Goal: Task Accomplishment & Management: Manage account settings

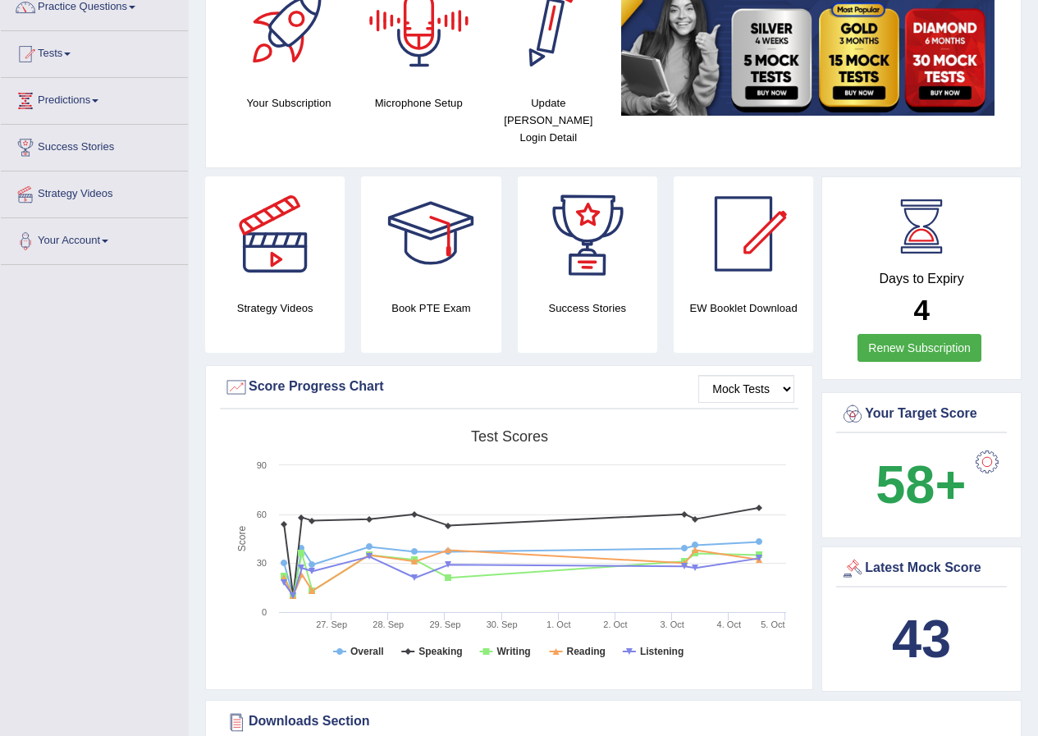
scroll to position [246, 0]
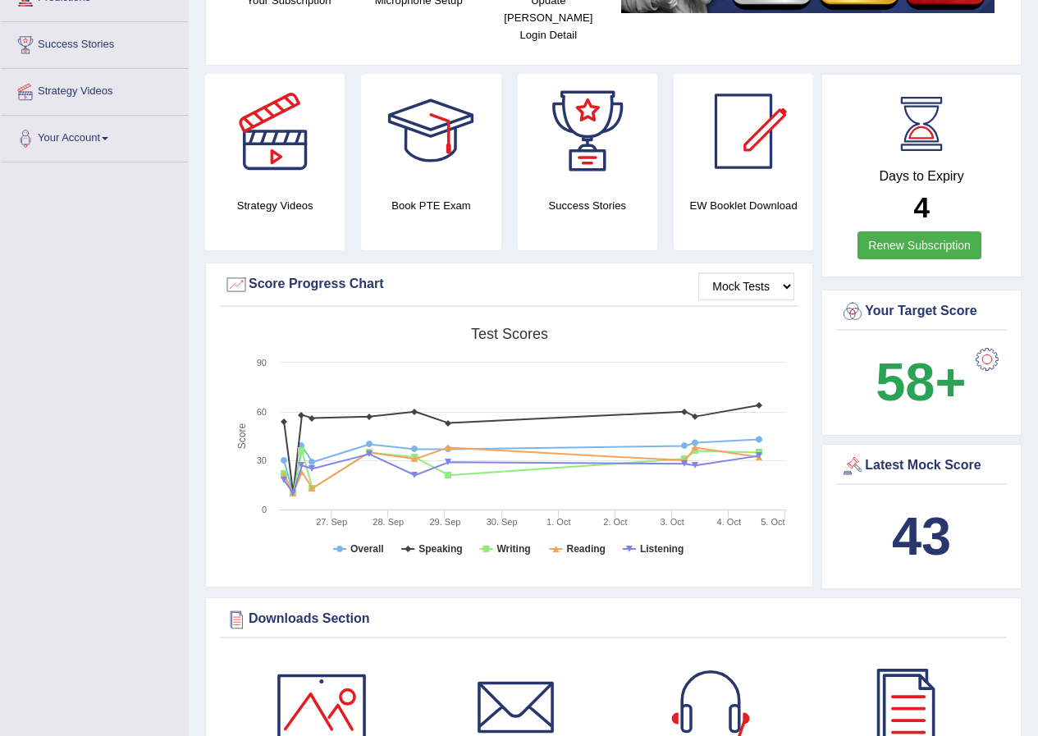
click at [988, 344] on div at bounding box center [986, 359] width 33 height 33
